Goal: Find specific page/section: Find specific page/section

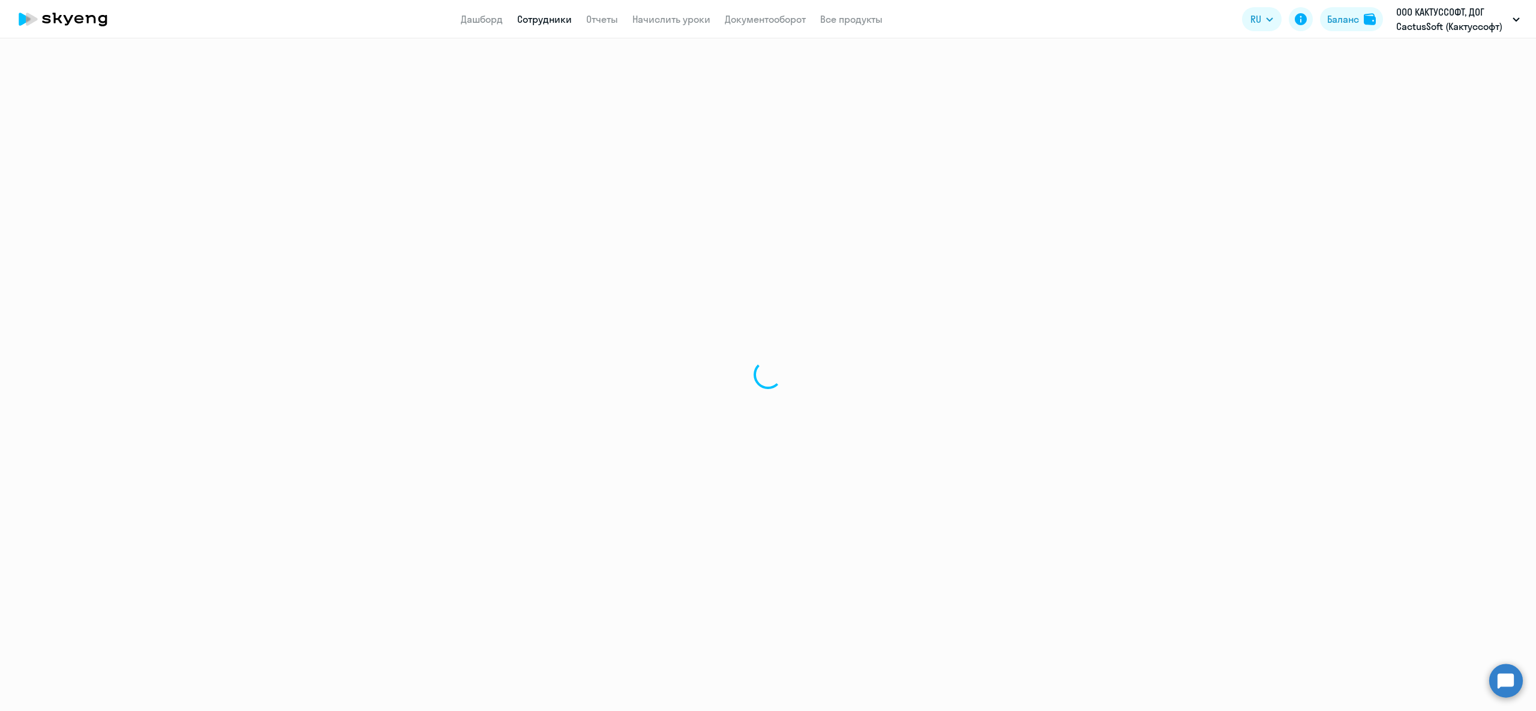
select select "30"
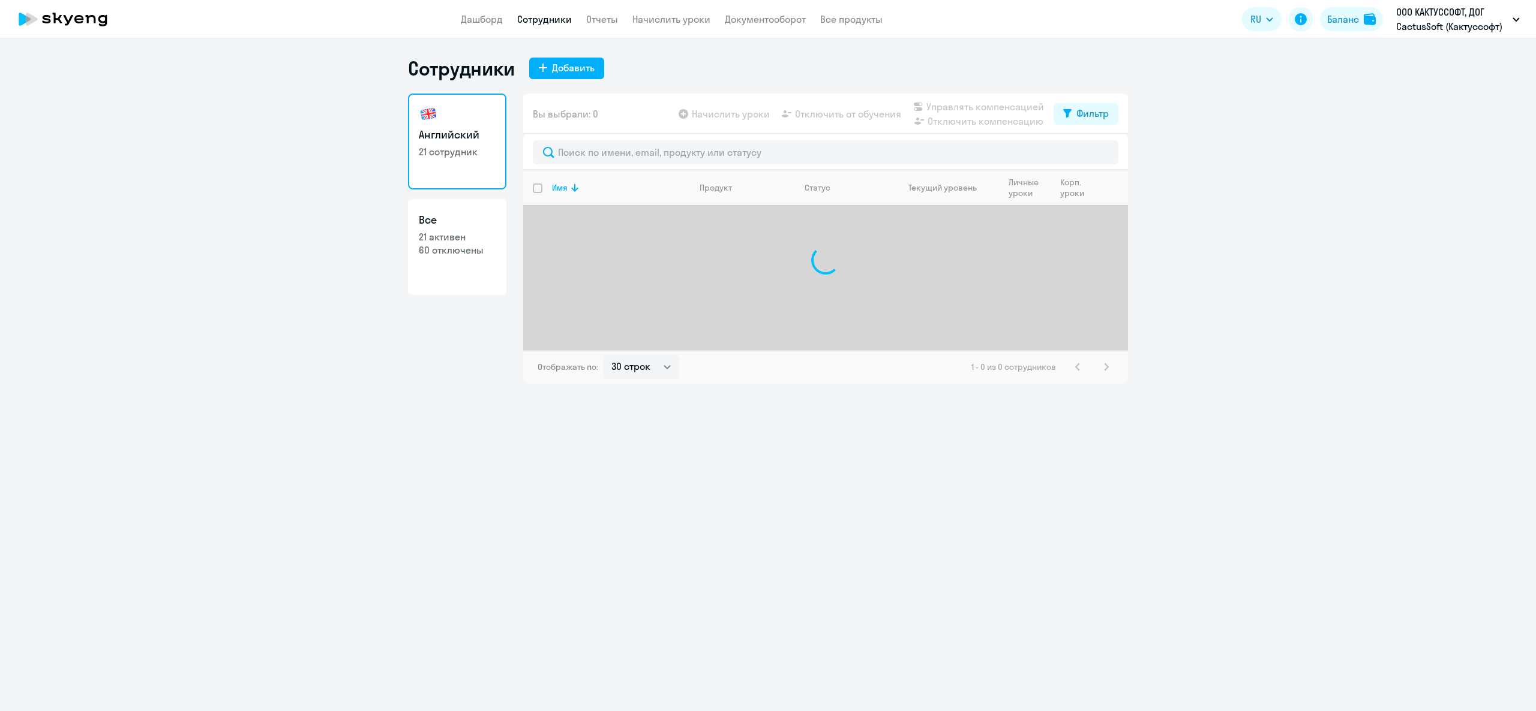
select select "30"
click at [656, 7] on app-header "Дашборд Сотрудники Отчеты Начислить уроки Документооборот Все продукты Дашборд …" at bounding box center [768, 19] width 1536 height 38
click at [663, 23] on link "Начислить уроки" at bounding box center [671, 19] width 78 height 12
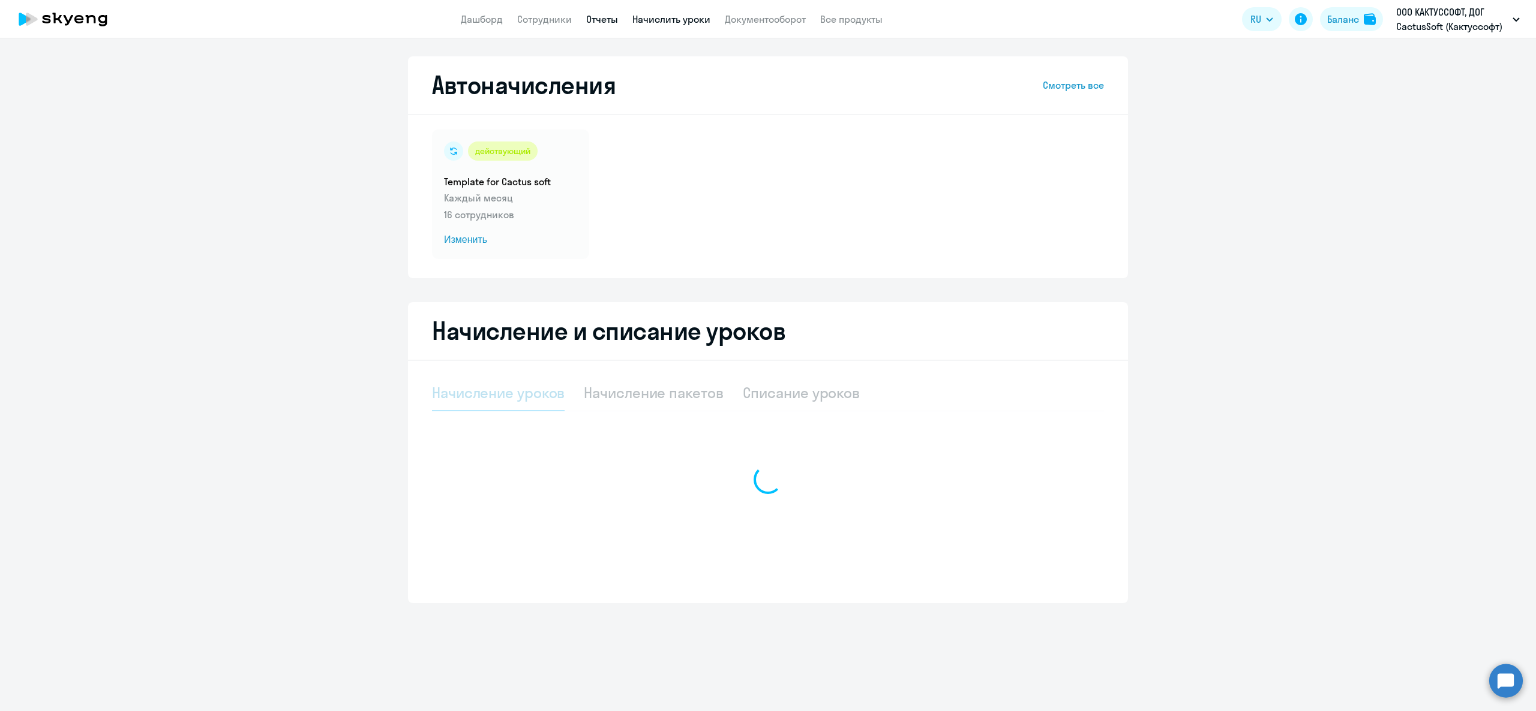
select select "10"
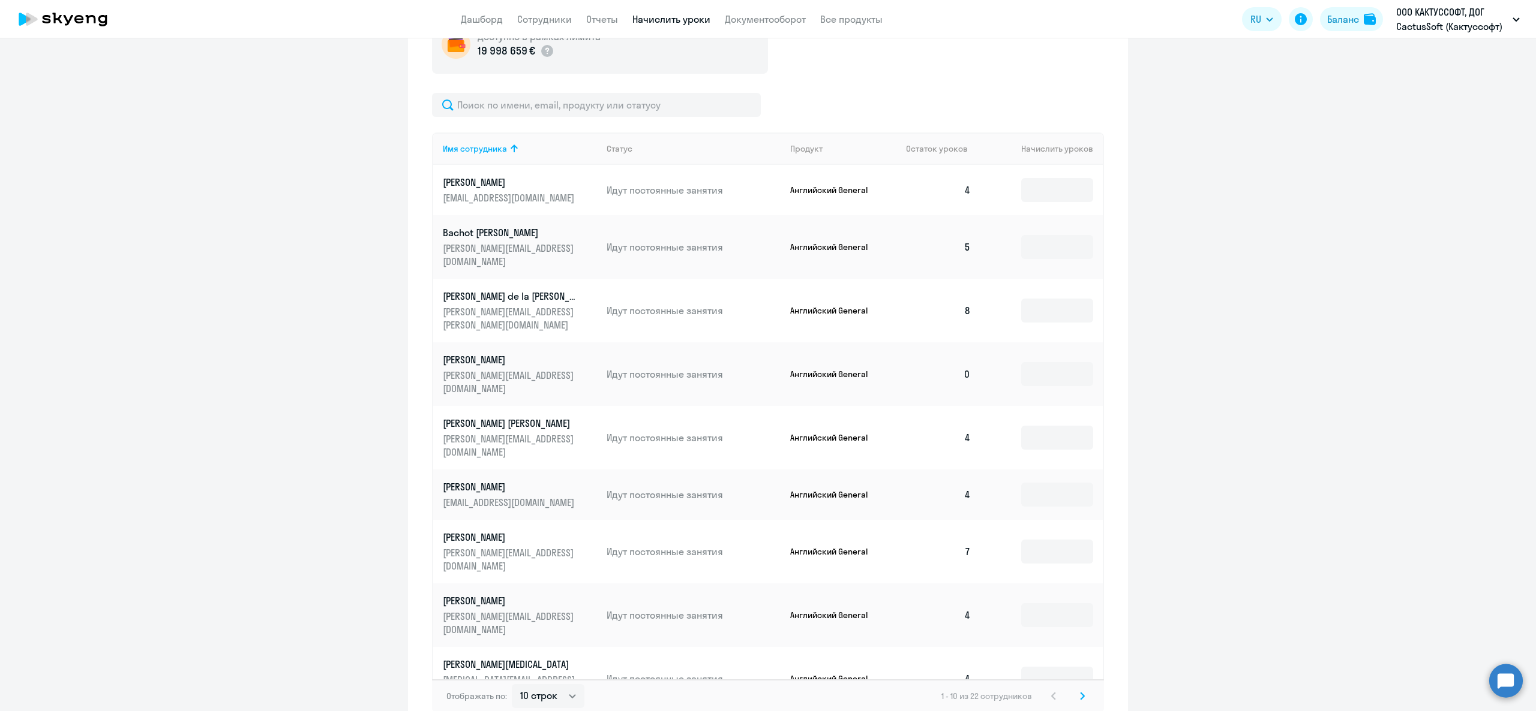
scroll to position [480, 0]
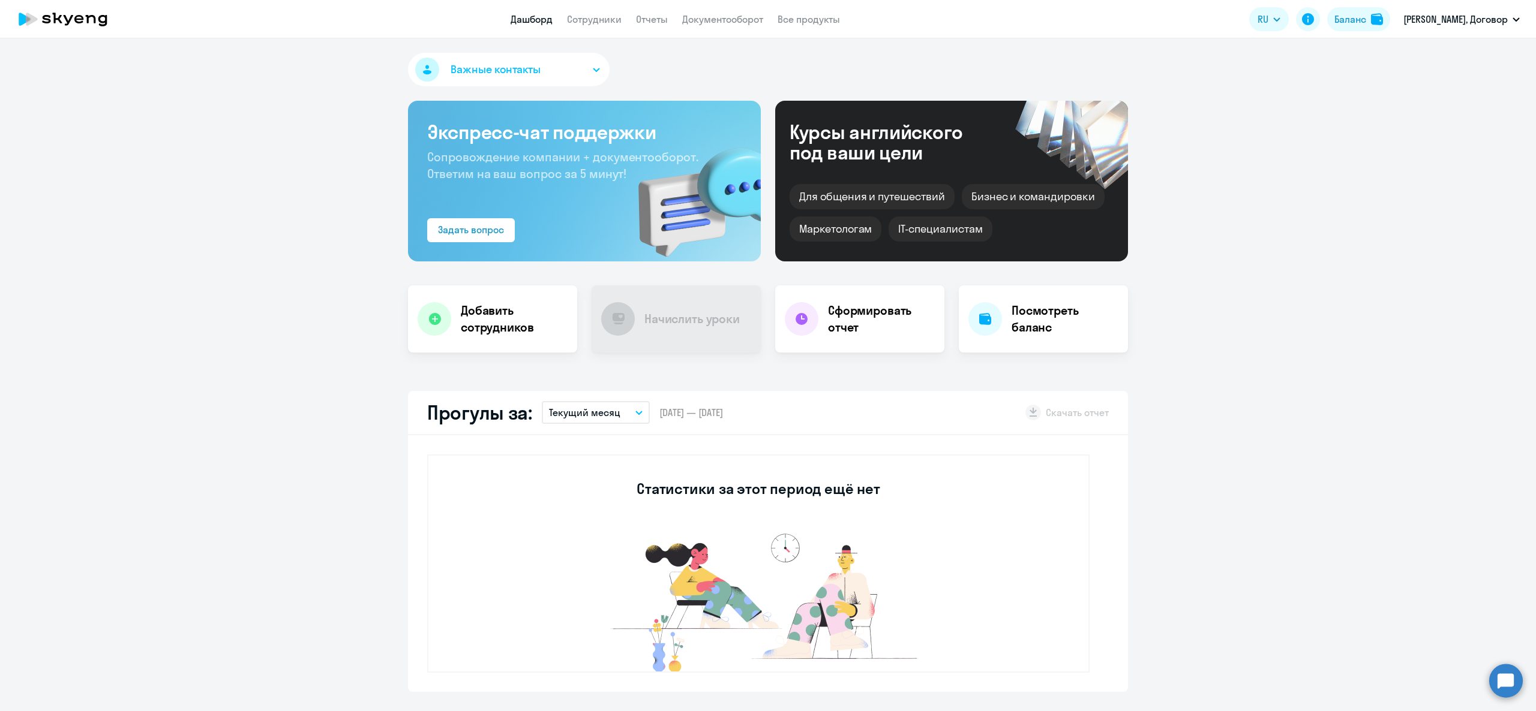
click at [600, 36] on app-header "Дашборд Сотрудники Отчеты Документооборот Все продукты Дашборд Сотрудники Отчет…" at bounding box center [768, 19] width 1536 height 38
click at [593, 19] on link "Сотрудники" at bounding box center [594, 19] width 55 height 12
select select "30"
click at [596, 11] on app-header "Дашборд Сотрудники Отчеты Документооборот Все продукты Дашборд Сотрудники Отчет…" at bounding box center [768, 19] width 1536 height 38
click at [594, 13] on link "Сотрудники" at bounding box center [594, 19] width 55 height 12
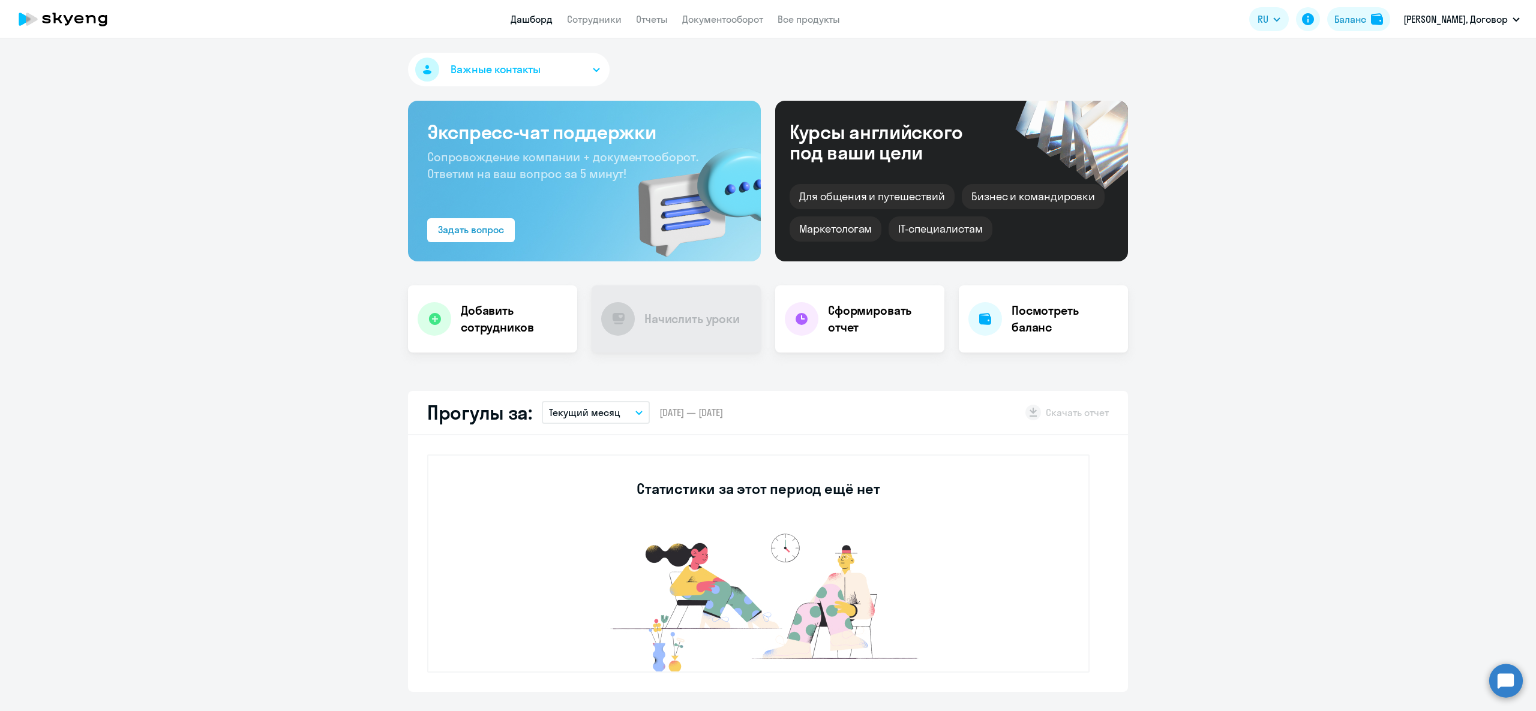
select select "30"
